Goal: Check status

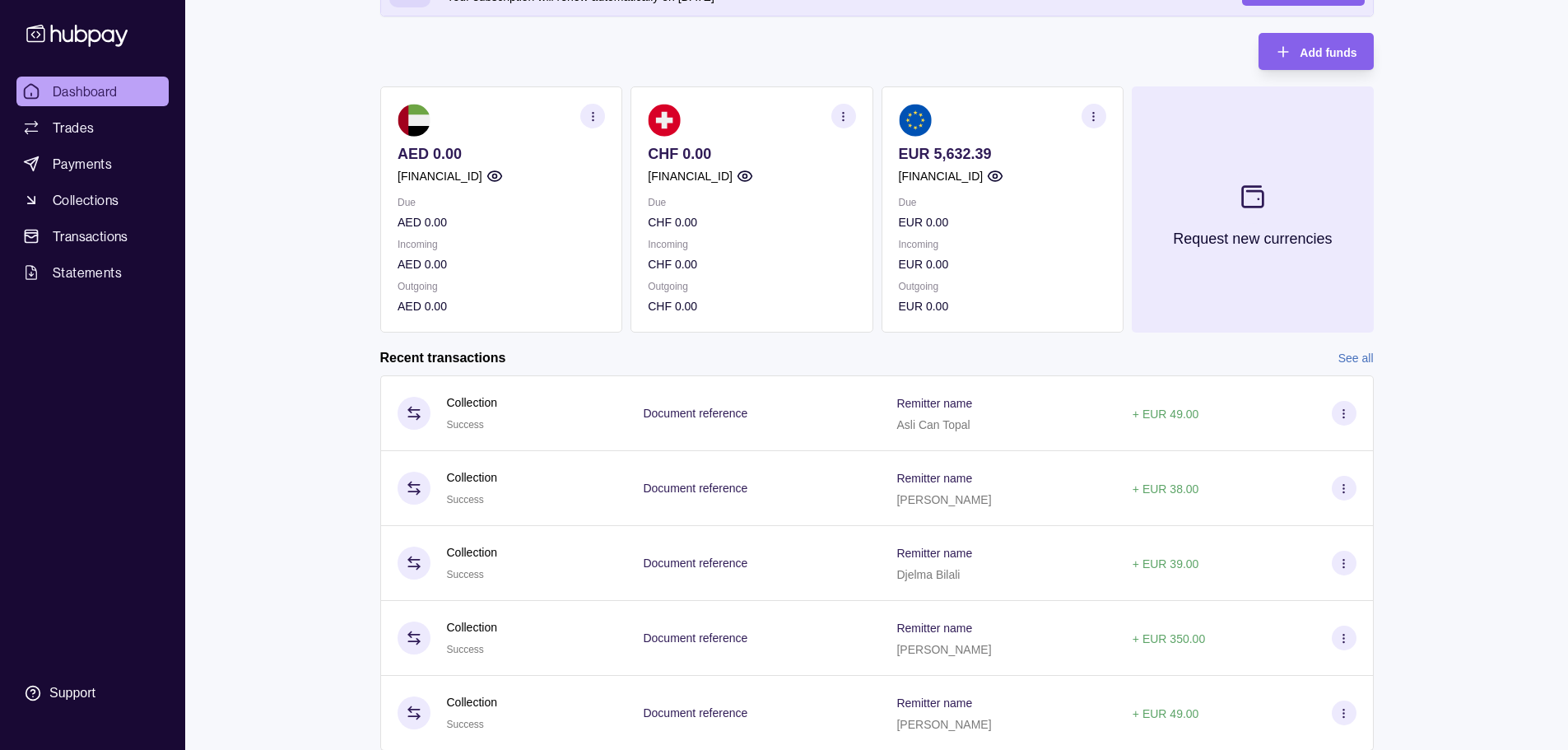
scroll to position [103, 0]
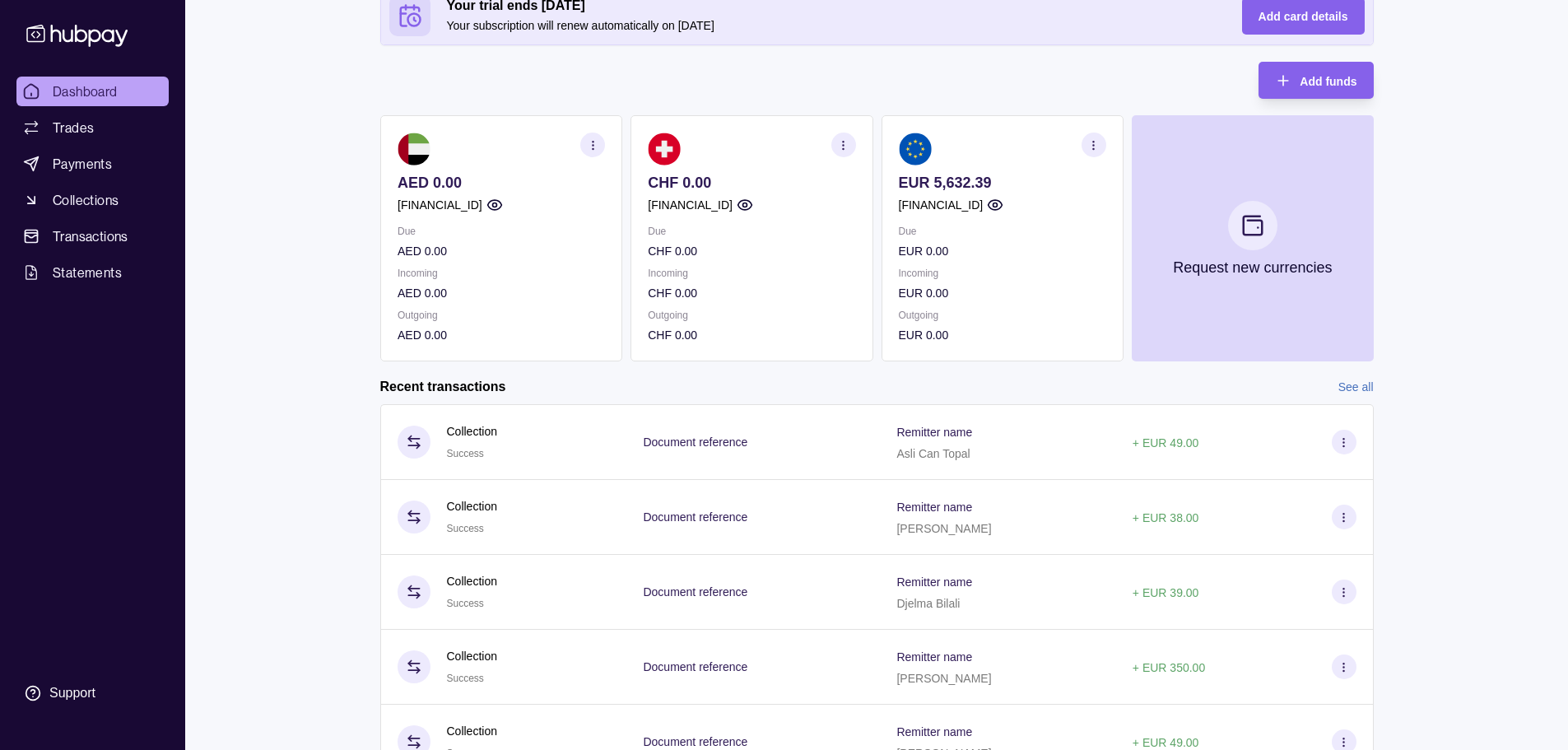
click at [1352, 381] on link "See all" at bounding box center [1356, 387] width 35 height 18
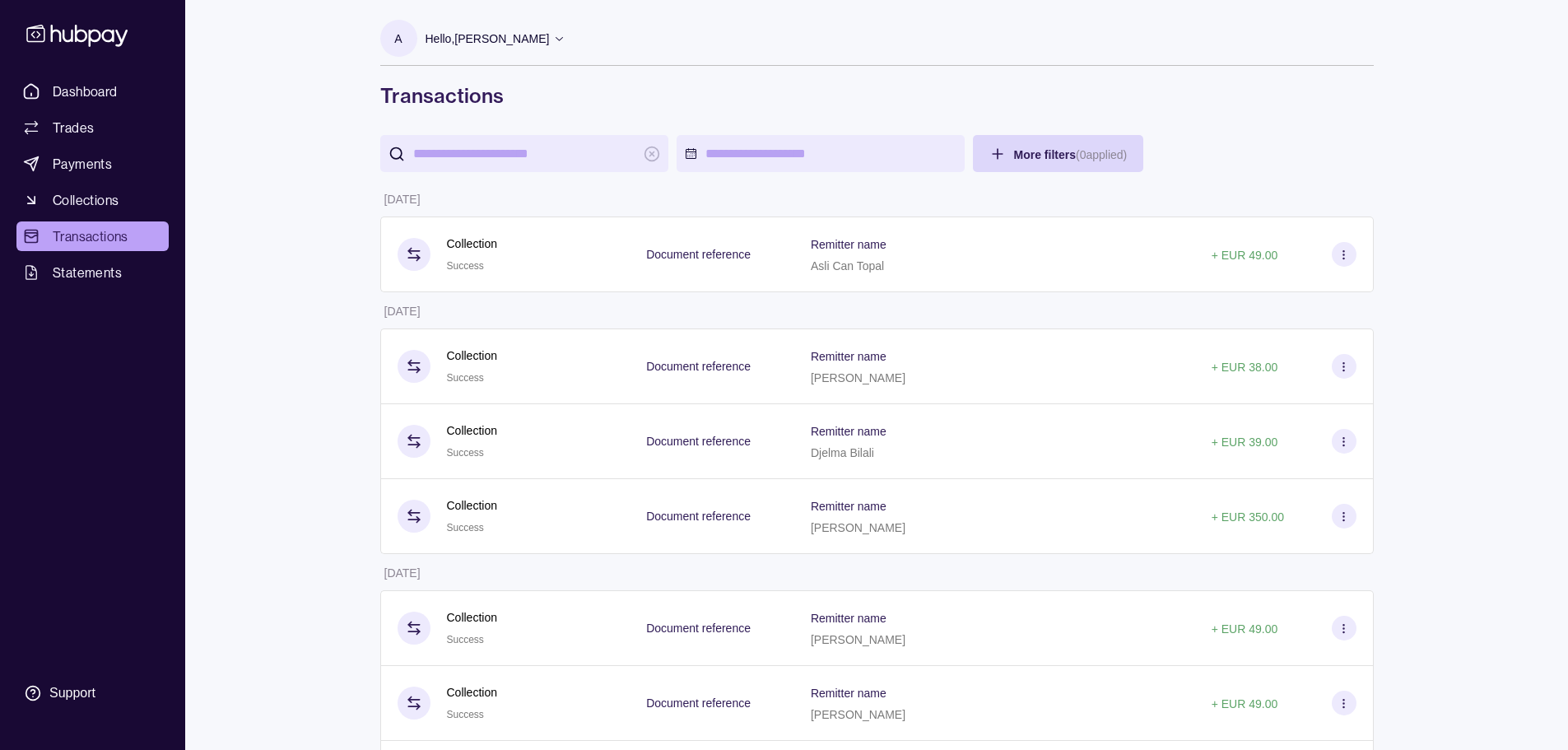
click at [102, 95] on span "Dashboard" at bounding box center [85, 91] width 65 height 20
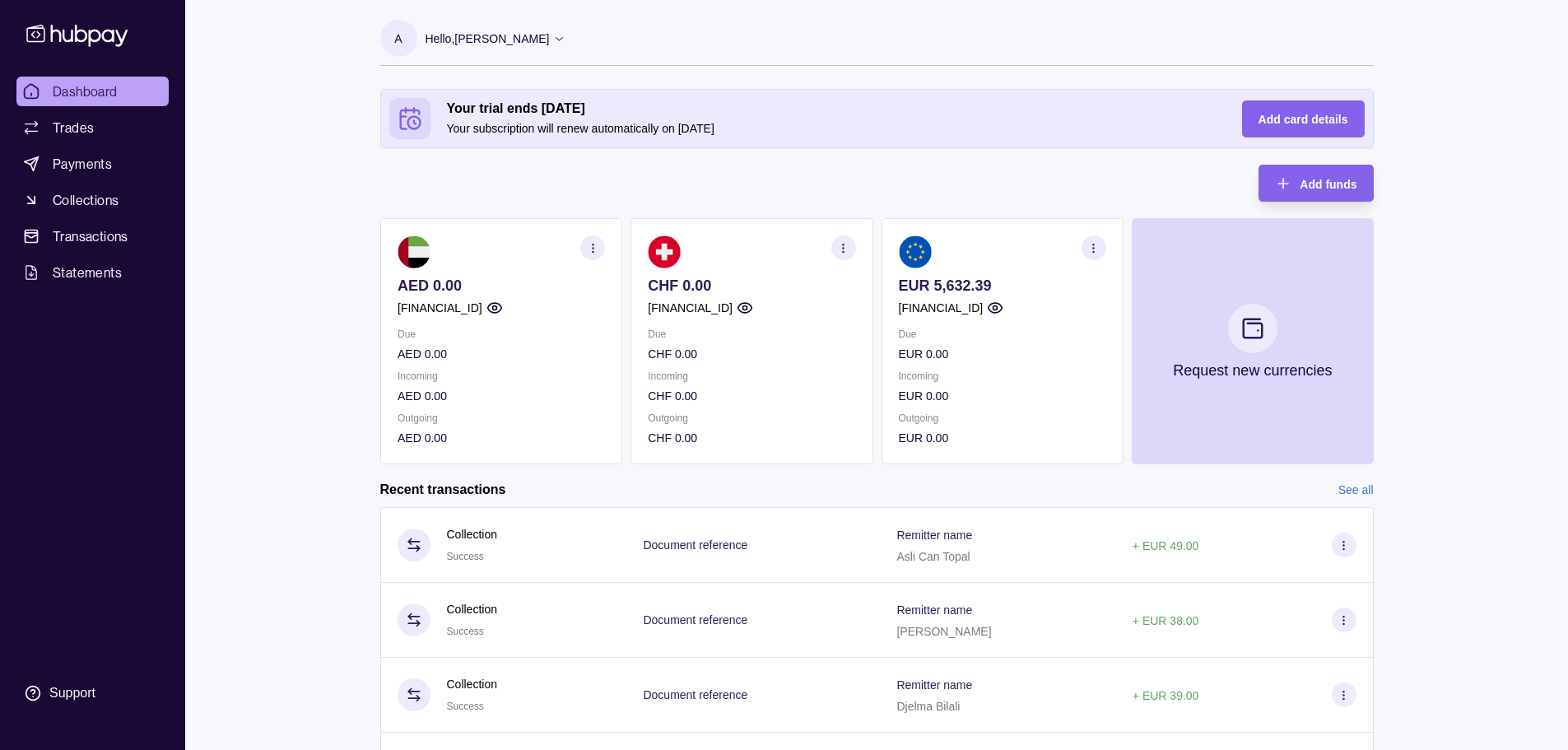
click at [878, 183] on div "Your trial ends [DATE] Your subscription will renew automatically on [DATE] Add…" at bounding box center [877, 277] width 994 height 375
click at [595, 184] on div "Your trial ends [DATE] Your subscription will renew automatically on [DATE] Add…" at bounding box center [877, 277] width 994 height 375
click at [491, 184] on div "Your trial ends [DATE] Your subscription will renew automatically on [DATE] Add…" at bounding box center [877, 277] width 994 height 375
click at [1094, 47] on section "A Hello, [PERSON_NAME] Life Guidance Network Account Terms and conditions Priva…" at bounding box center [877, 43] width 994 height 46
